Goal: Find specific page/section: Find specific page/section

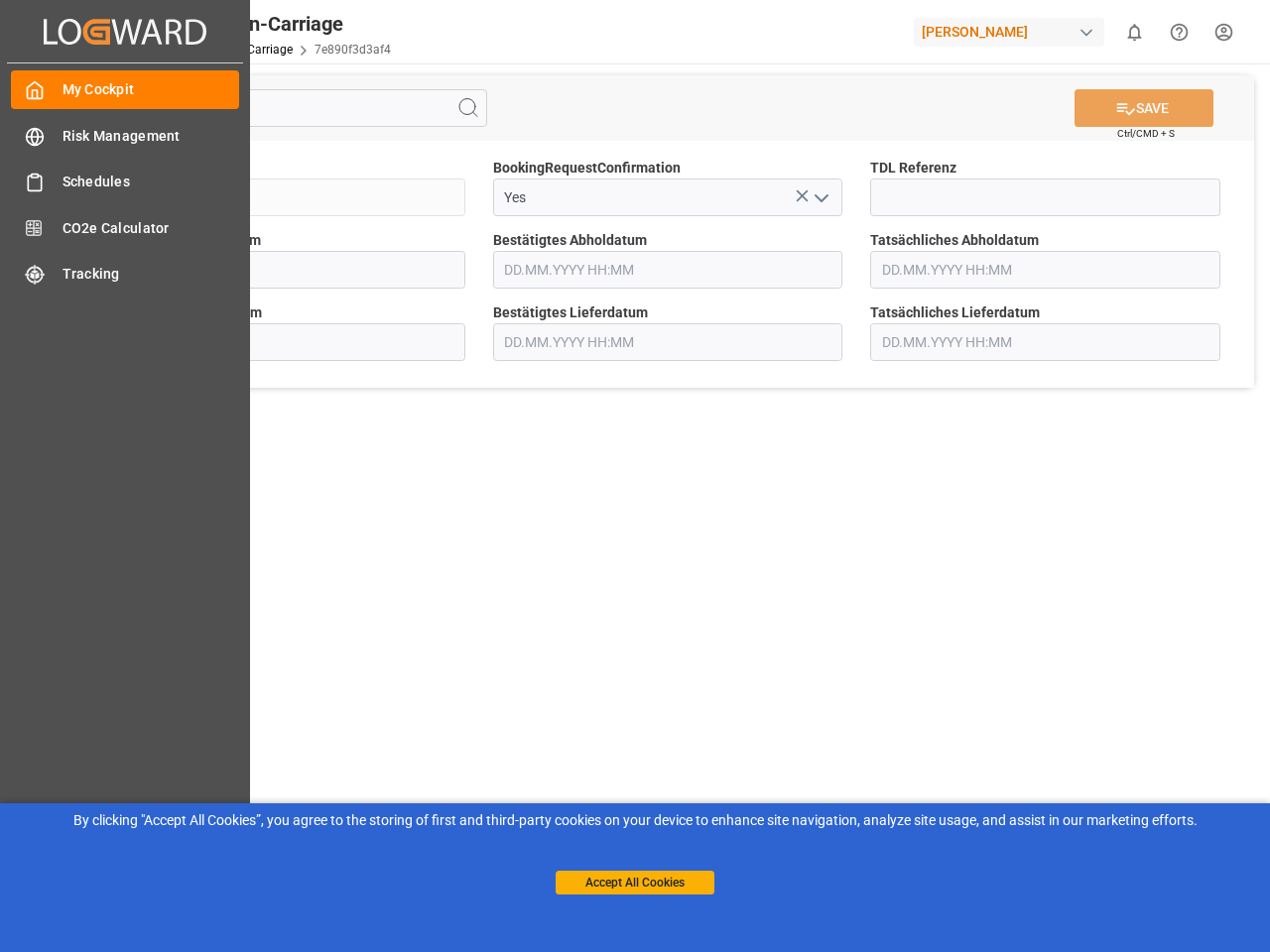
click at [635, 476] on main "SAVE Ctrl/CMD + S Sendung QKA25-010522 BookingRequestConfirmation Yes TDL Refer…" at bounding box center [667, 502] width 1196 height 877
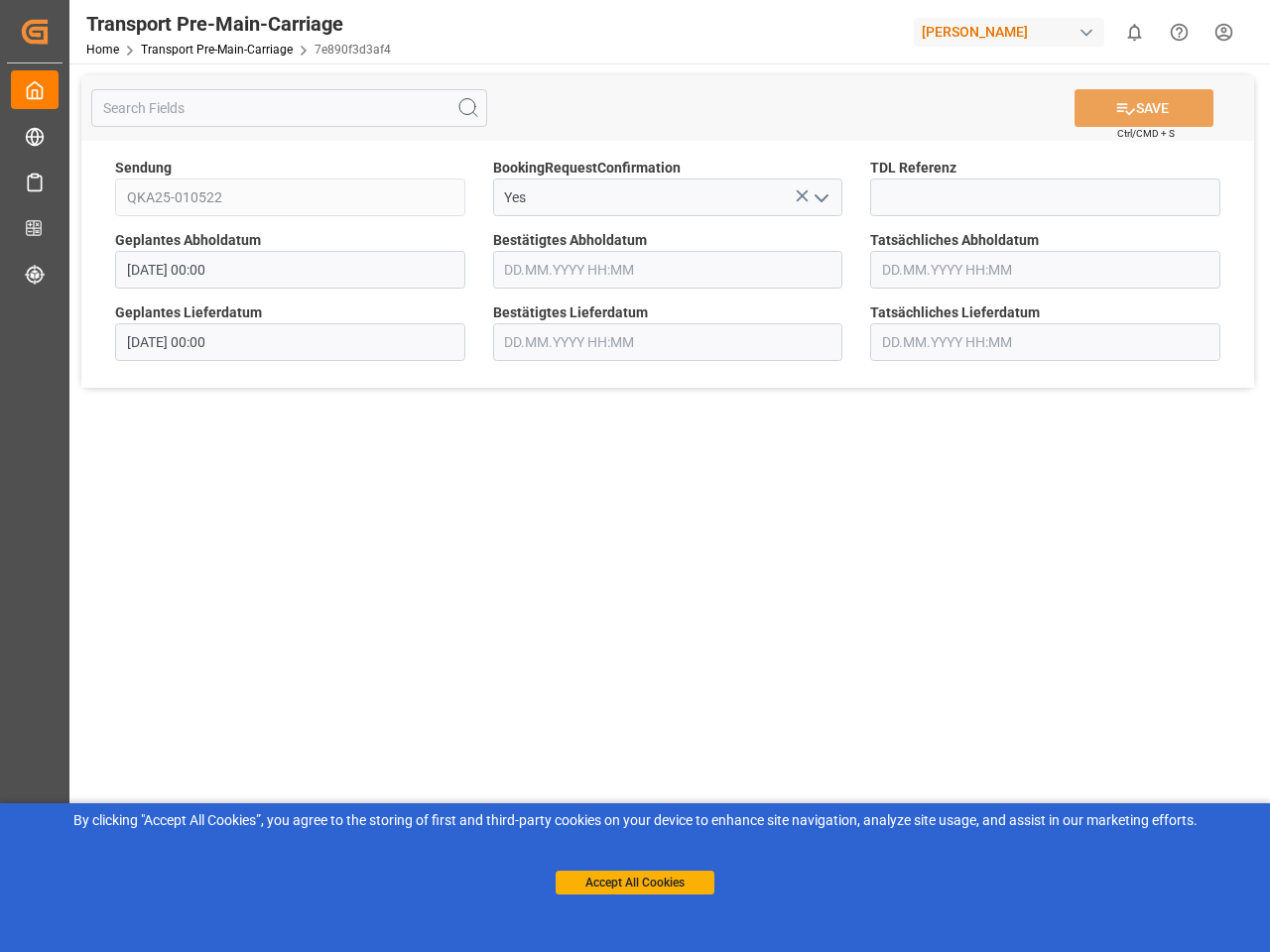
click at [50, 31] on icon "Created by potrace 1.15, written by [PERSON_NAME] [DATE]-[DATE]" at bounding box center [35, 32] width 30 height 32
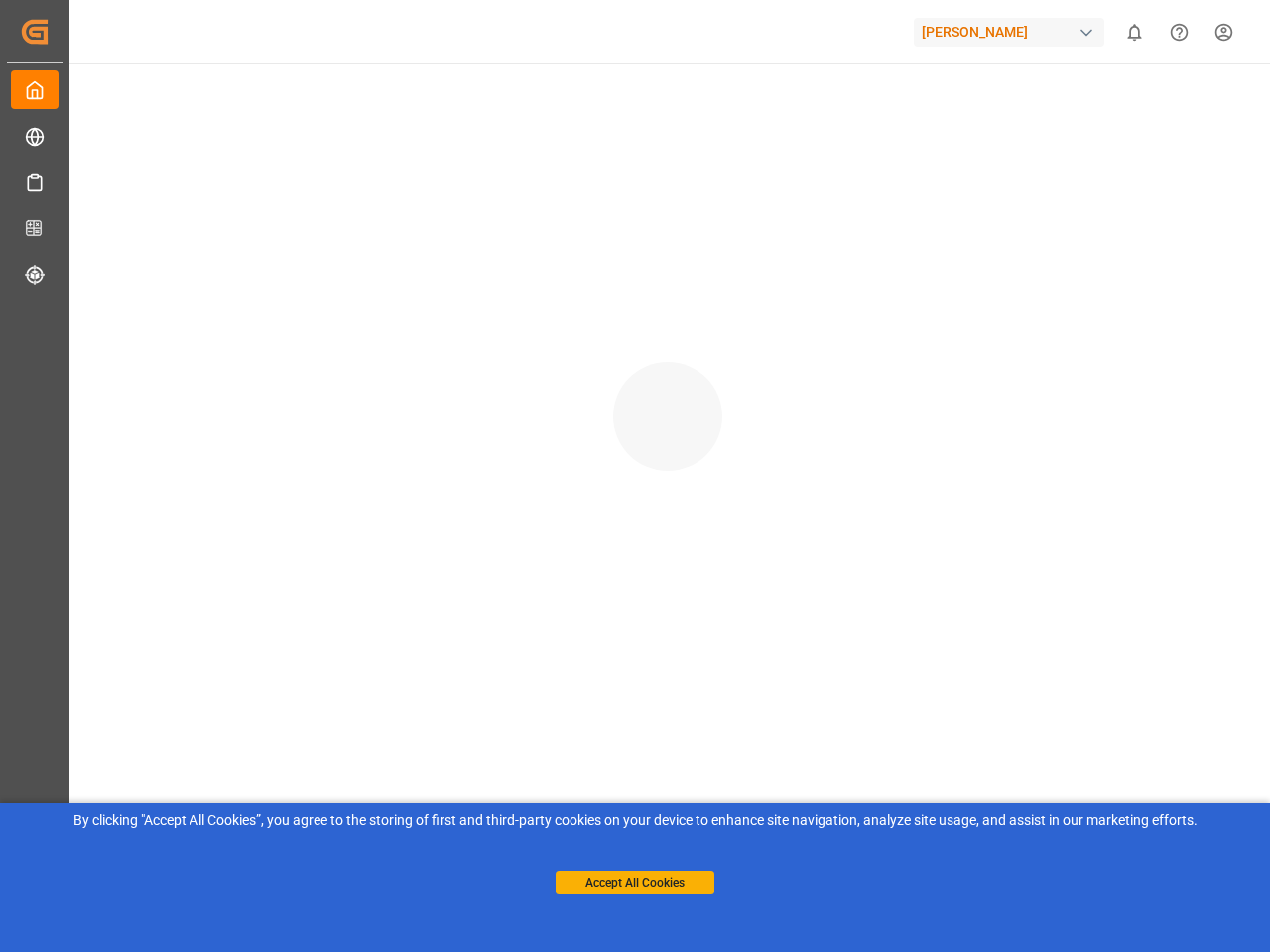
click at [1013, 32] on div "[PERSON_NAME]" at bounding box center [1008, 32] width 190 height 29
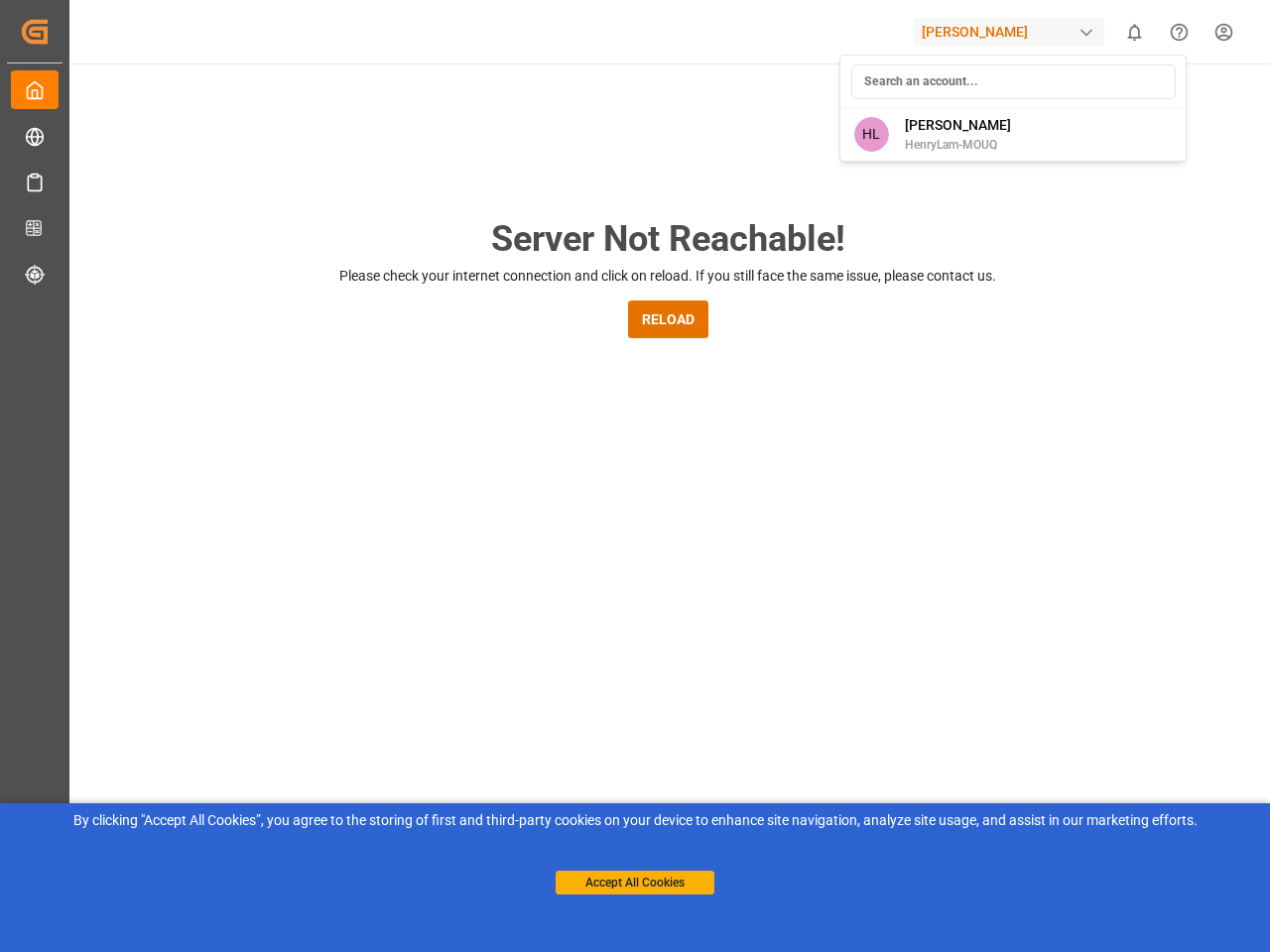
click at [1134, 32] on html "Created by potrace 1.15, written by [PERSON_NAME] [DATE]-[DATE] Created by potr…" at bounding box center [635, 476] width 1270 height 952
click at [1178, 32] on icon "Help Center" at bounding box center [1178, 32] width 21 height 21
click at [468, 109] on div "Server Not Reachable! Please check your internet connection and click on reload…" at bounding box center [667, 759] width 1204 height 1391
click at [1143, 109] on div "Server Not Reachable! Please check your internet connection and click on reload…" at bounding box center [667, 759] width 1204 height 1391
click at [802, 195] on div "Server Not Reachable! Please check your internet connection and click on reload…" at bounding box center [667, 759] width 1204 height 1391
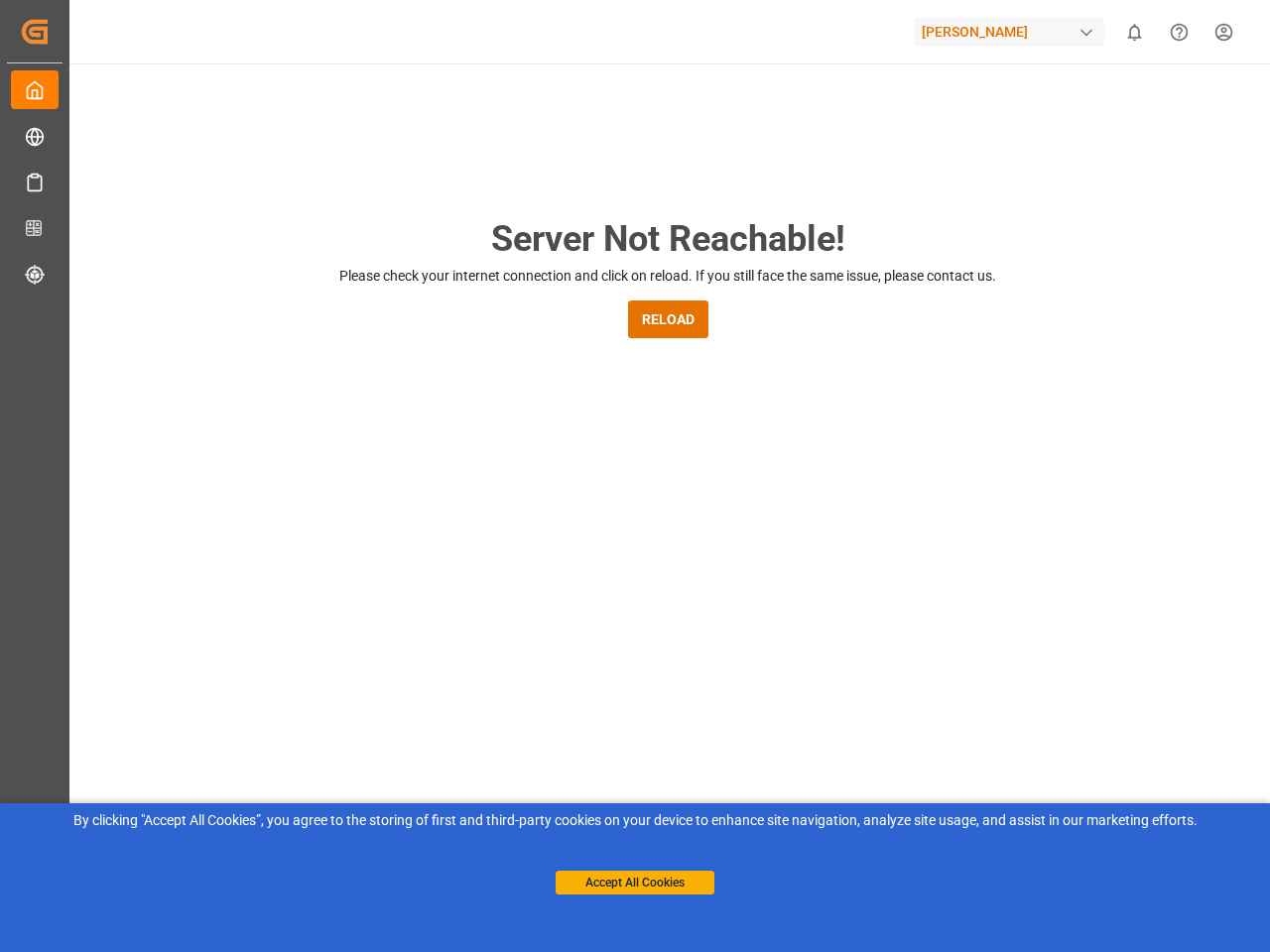
click at [821, 197] on div "Server Not Reachable! Please check your internet connection and click on reload…" at bounding box center [667, 759] width 1204 height 1391
click at [635, 882] on button "Accept All Cookies" at bounding box center [635, 882] width 158 height 24
